Goal: Transaction & Acquisition: Book appointment/travel/reservation

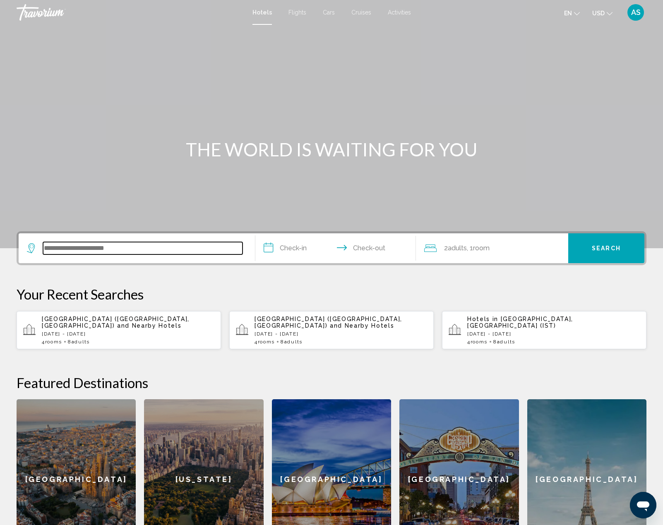
paste input "**********"
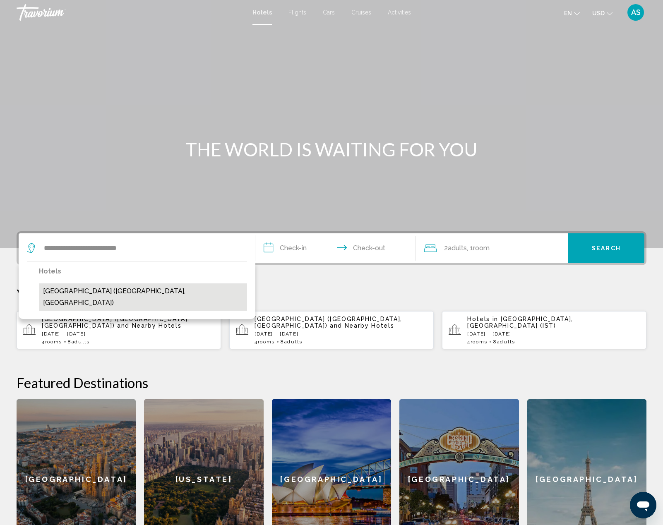
click at [96, 293] on button "[GEOGRAPHIC_DATA] ([GEOGRAPHIC_DATA], [GEOGRAPHIC_DATA])" at bounding box center [143, 297] width 208 height 27
type input "**********"
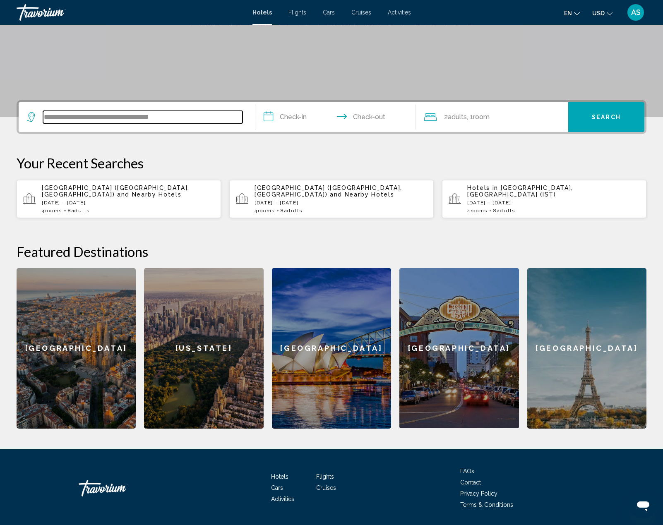
scroll to position [157, 0]
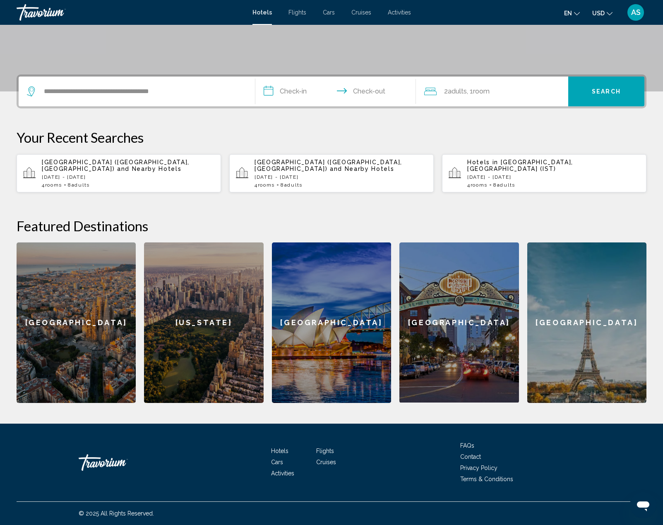
click at [287, 91] on input "**********" at bounding box center [337, 93] width 164 height 32
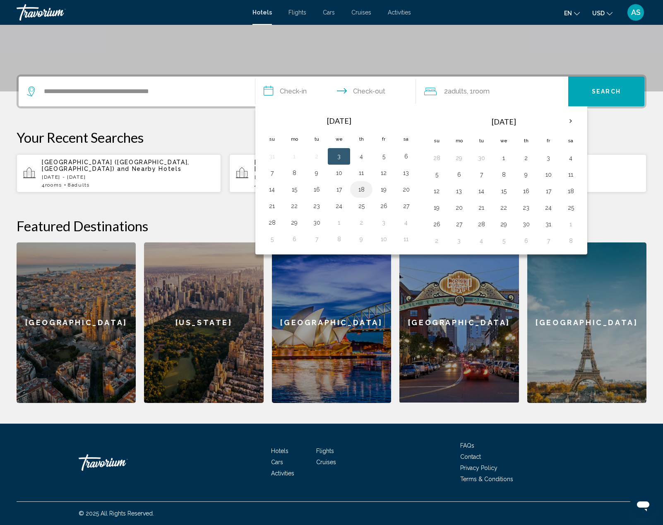
click at [361, 189] on button "18" at bounding box center [361, 190] width 13 height 12
click at [385, 190] on button "19" at bounding box center [383, 190] width 13 height 12
type input "**********"
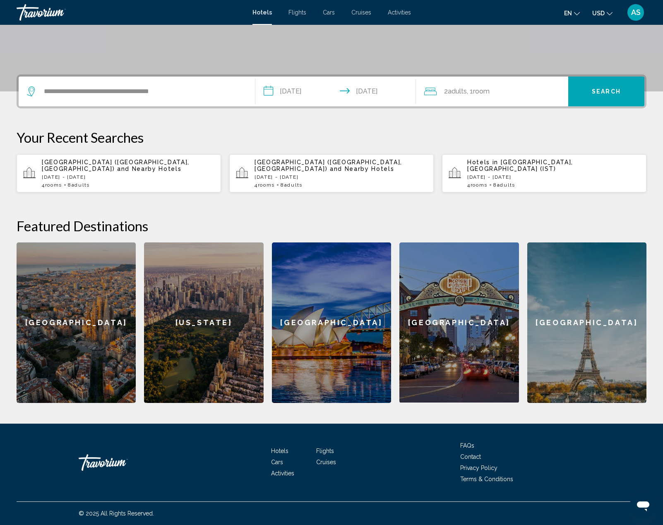
click at [467, 95] on span "2 Adult Adults" at bounding box center [455, 92] width 23 height 12
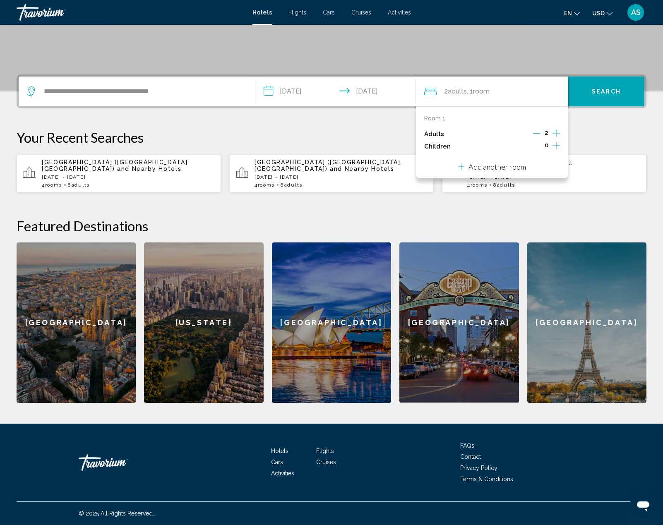
click at [476, 166] on p "Add another room" at bounding box center [498, 166] width 58 height 9
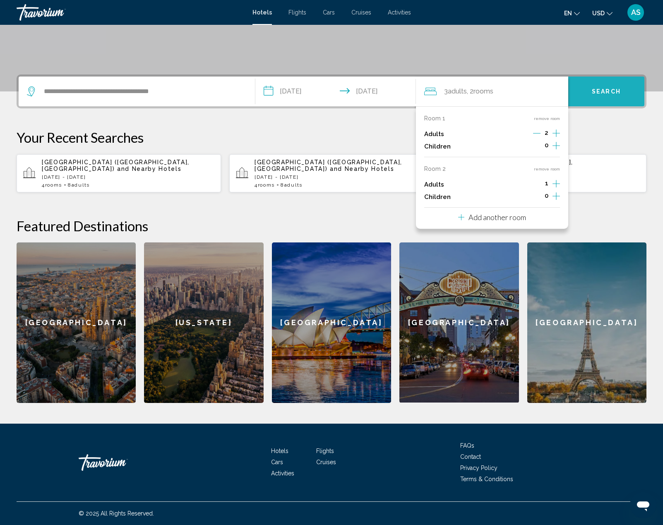
click at [602, 89] on span "Search" at bounding box center [606, 92] width 29 height 7
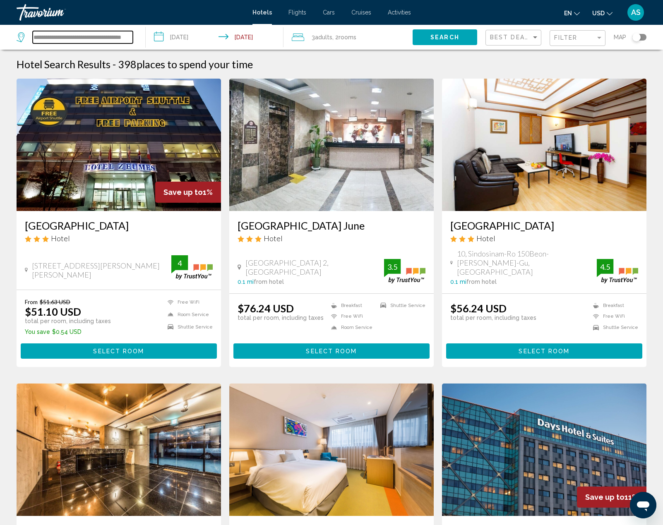
click at [65, 38] on input "**********" at bounding box center [83, 37] width 100 height 12
drag, startPoint x: 94, startPoint y: 36, endPoint x: 139, endPoint y: 36, distance: 45.1
click at [139, 36] on app-destination-search "**********" at bounding box center [73, 37] width 146 height 25
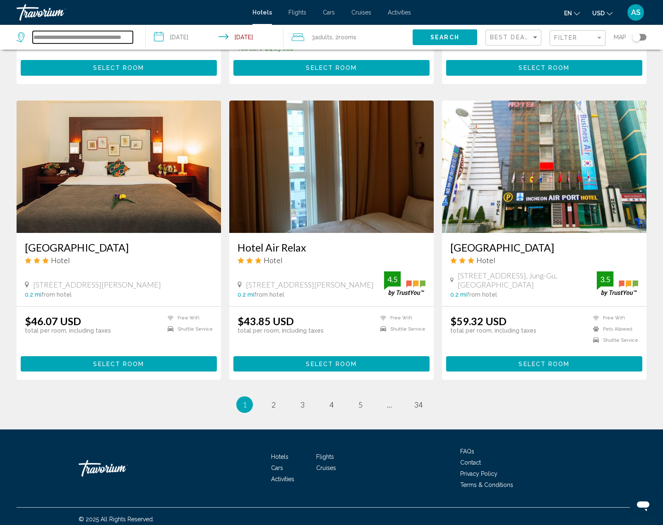
scroll to position [907, 0]
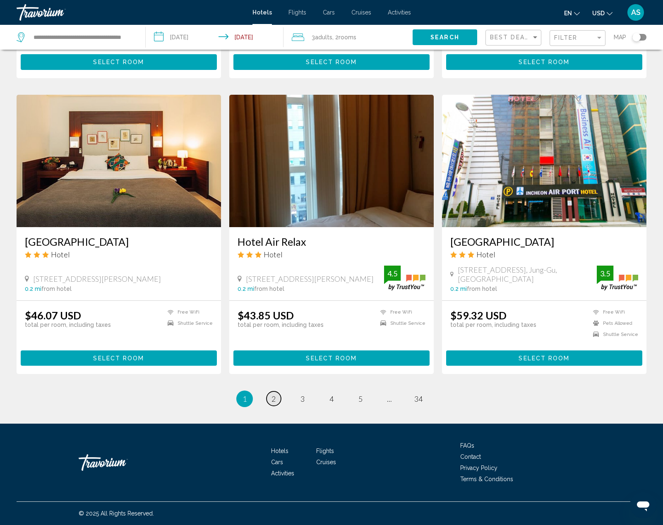
click at [275, 399] on span "2" at bounding box center [274, 398] width 4 height 9
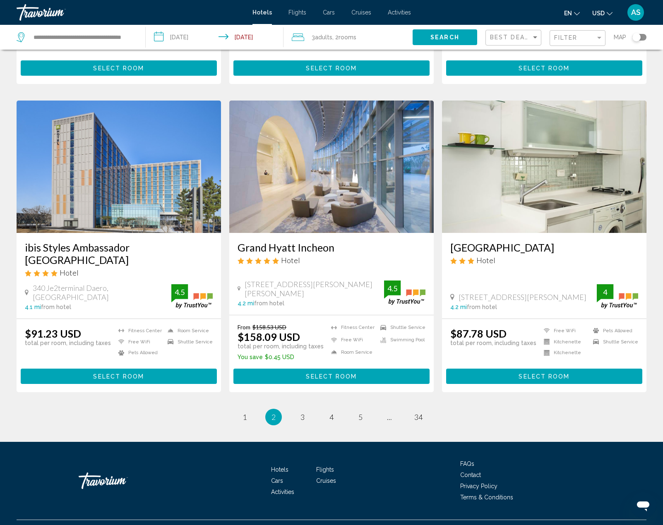
scroll to position [870, 0]
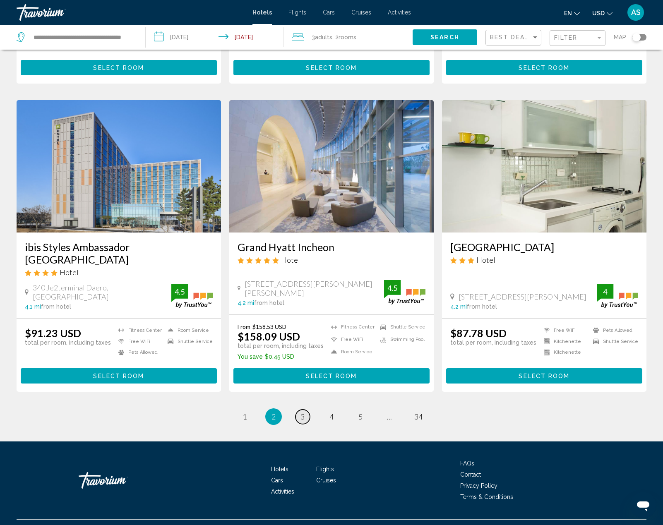
click at [304, 412] on span "3" at bounding box center [303, 416] width 4 height 9
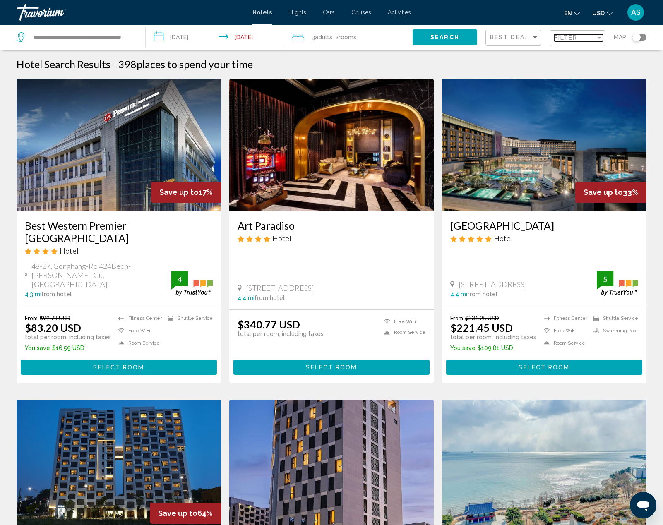
click at [573, 36] on span "Filter" at bounding box center [566, 37] width 24 height 7
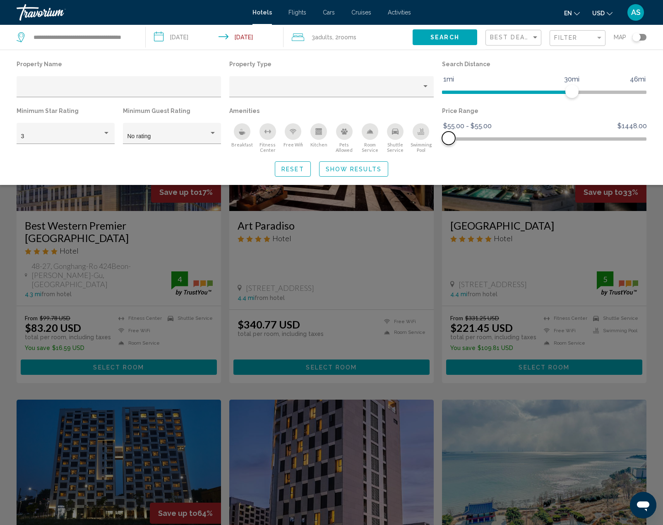
drag, startPoint x: 639, startPoint y: 138, endPoint x: 447, endPoint y: 140, distance: 191.2
click at [447, 140] on span "Hotel Filters" at bounding box center [448, 138] width 13 height 13
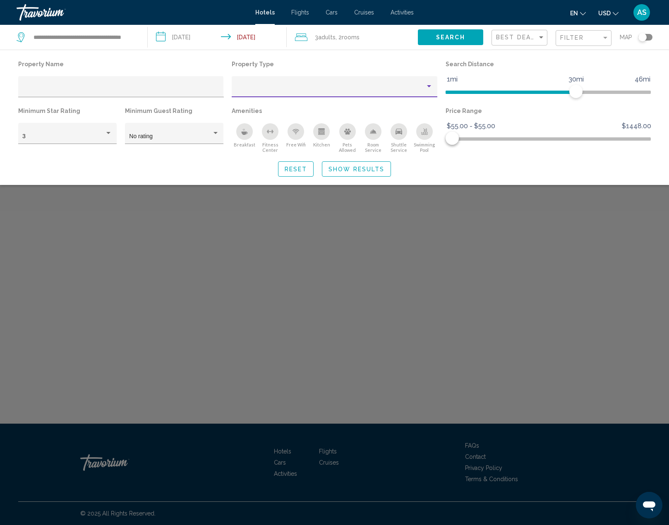
click at [428, 87] on div "Property type" at bounding box center [429, 86] width 4 height 2
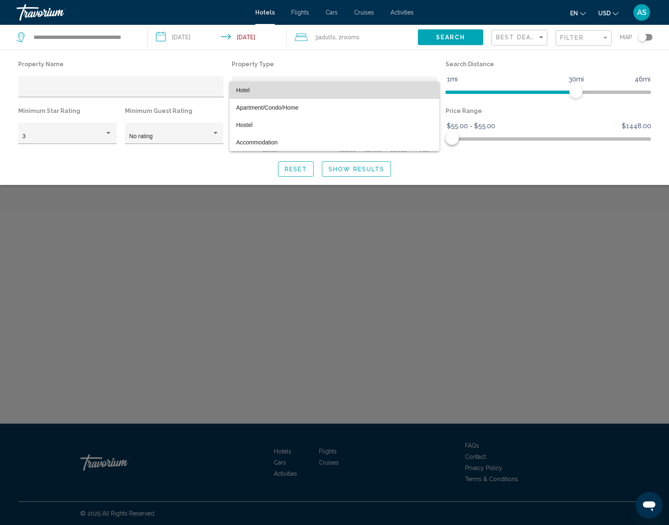
click at [250, 90] on span "Hotel" at bounding box center [334, 90] width 197 height 17
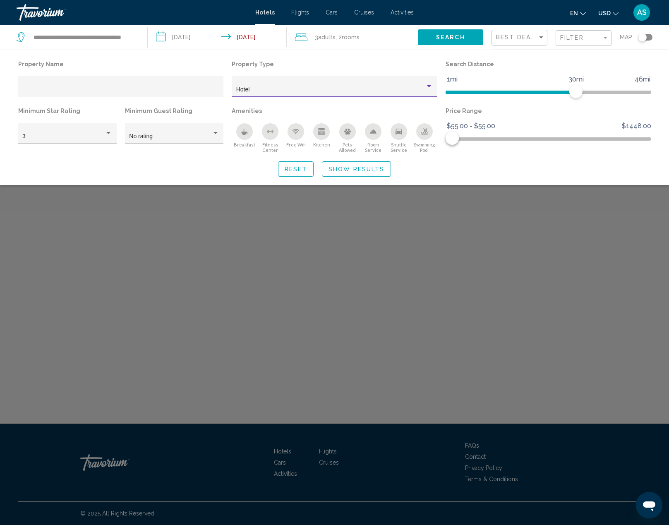
click at [345, 170] on span "Show Results" at bounding box center [357, 169] width 56 height 7
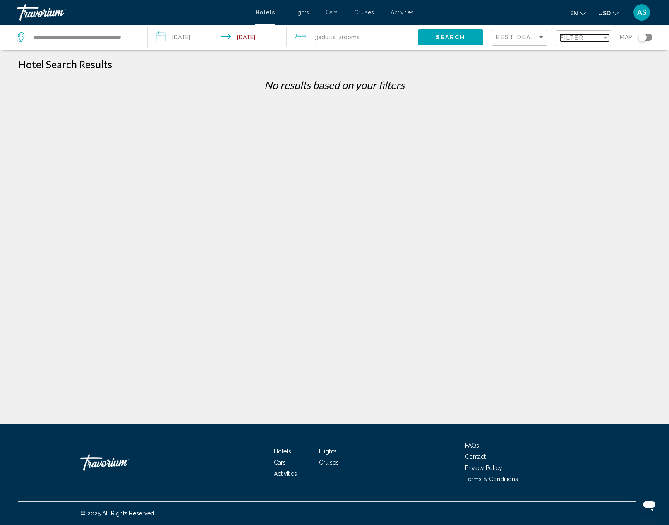
click at [575, 38] on span "Filter" at bounding box center [572, 37] width 24 height 7
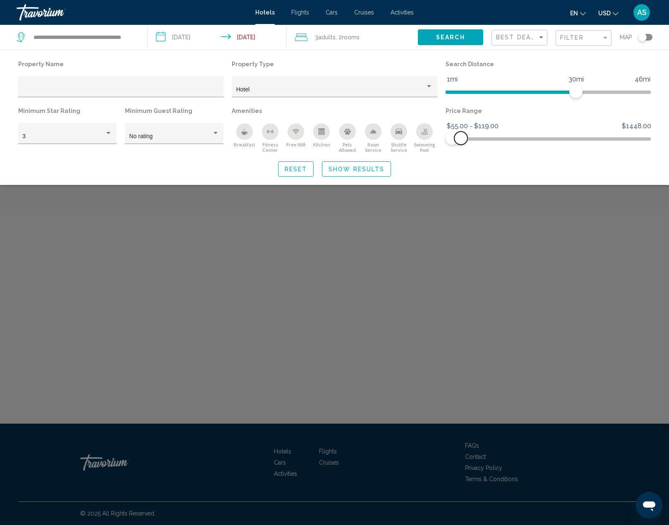
drag, startPoint x: 452, startPoint y: 137, endPoint x: 461, endPoint y: 137, distance: 8.7
click at [461, 137] on span "Hotel Filters" at bounding box center [460, 138] width 13 height 13
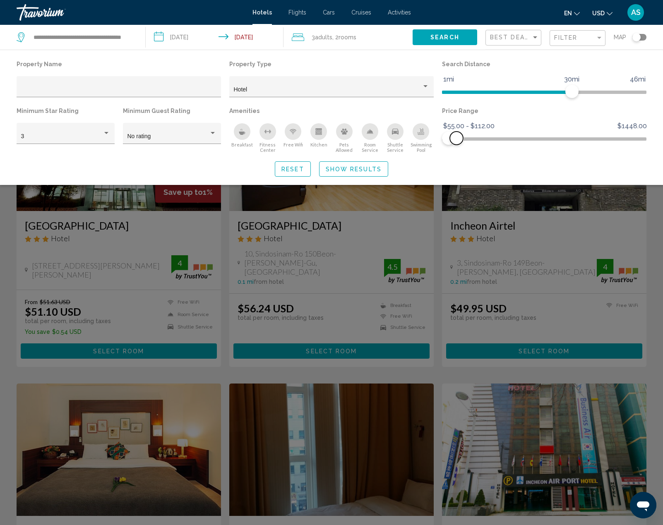
click at [457, 137] on span "Hotel Filters" at bounding box center [456, 138] width 13 height 13
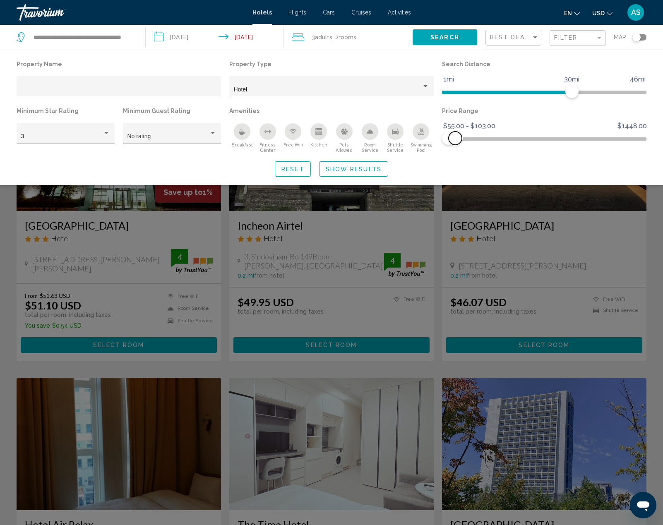
click at [455, 137] on span "Hotel Filters" at bounding box center [455, 138] width 13 height 13
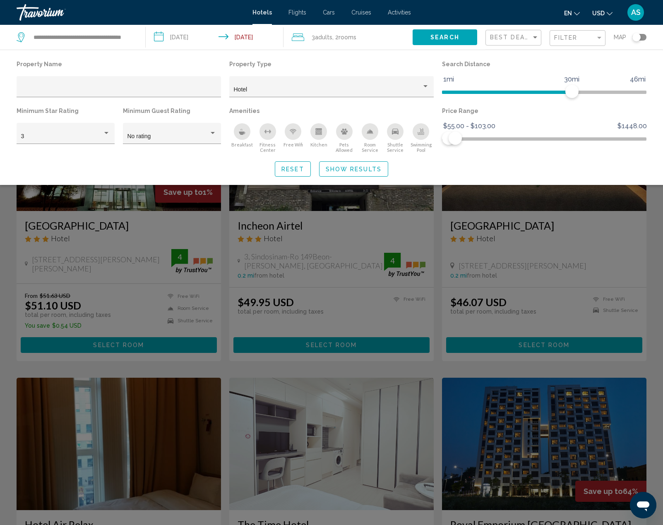
click at [293, 134] on icon "Free Wifi" at bounding box center [293, 131] width 7 height 7
click at [242, 132] on icon "Breakfast" at bounding box center [242, 133] width 6 height 3
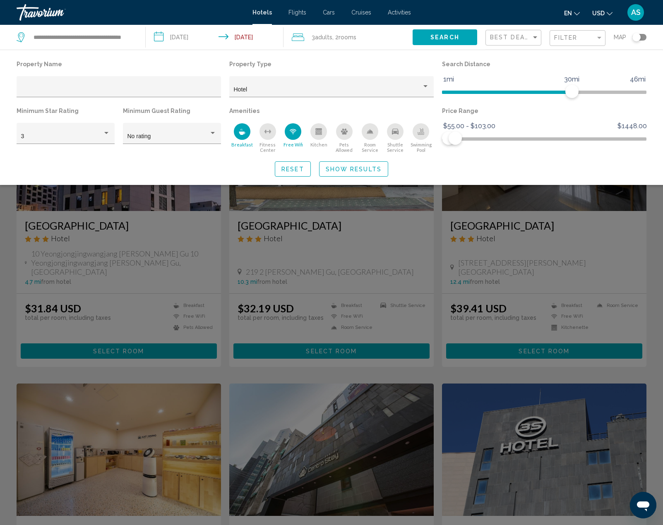
click at [395, 129] on icon "Shuttle Service" at bounding box center [395, 132] width 7 height 6
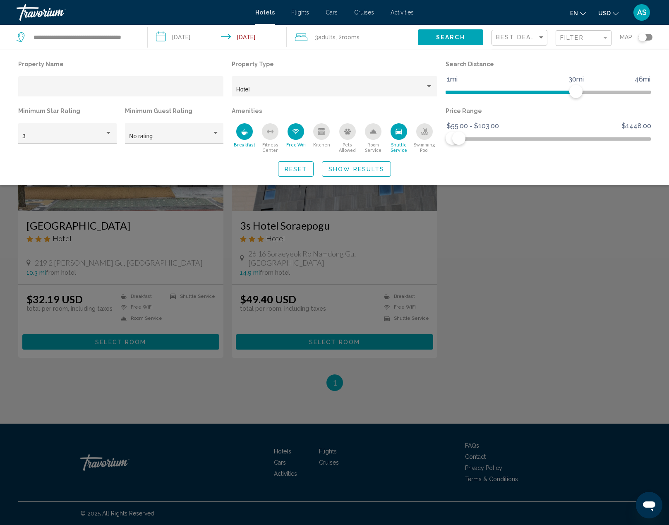
click at [332, 170] on span "Show Results" at bounding box center [357, 169] width 56 height 7
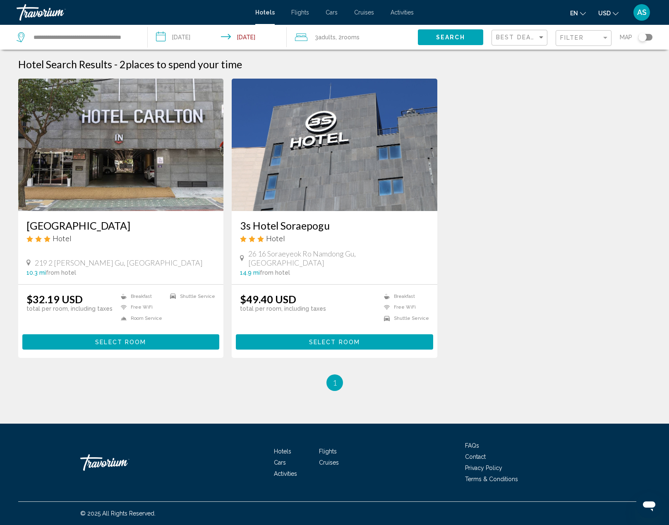
click at [145, 176] on img "Main content" at bounding box center [121, 145] width 206 height 132
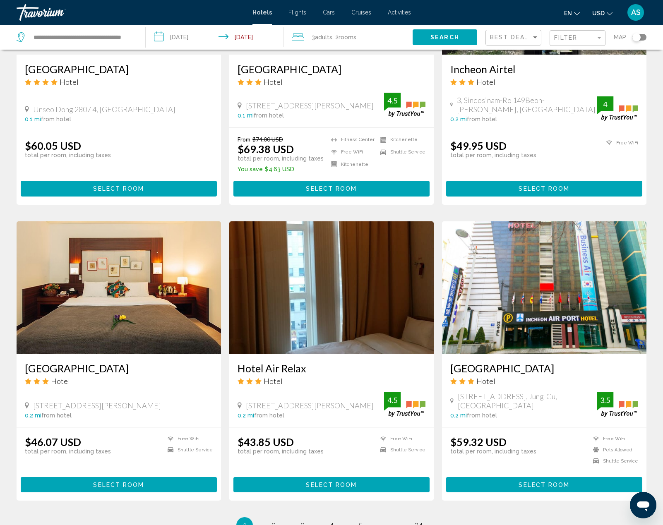
scroll to position [907, 0]
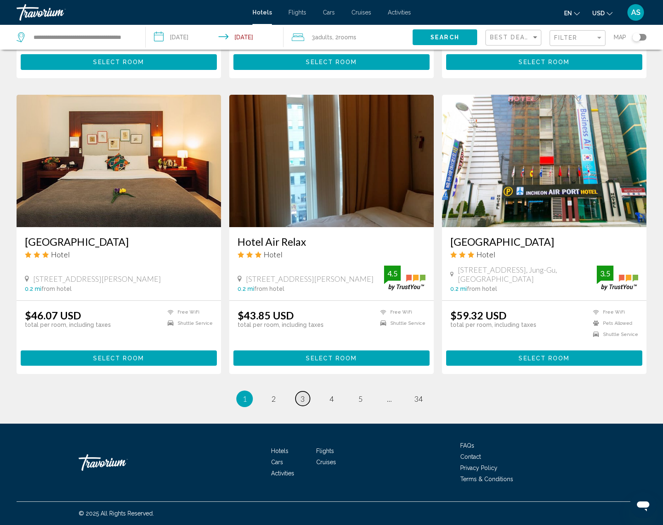
click at [306, 401] on link "page 3" at bounding box center [303, 399] width 14 height 14
